Goal: Go to known website: Access a specific website the user already knows

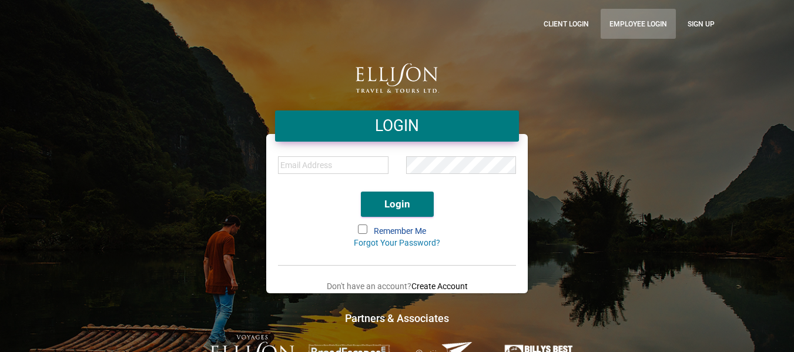
click at [609, 19] on link "Employee Login" at bounding box center [638, 24] width 75 height 30
